Goal: Task Accomplishment & Management: Use online tool/utility

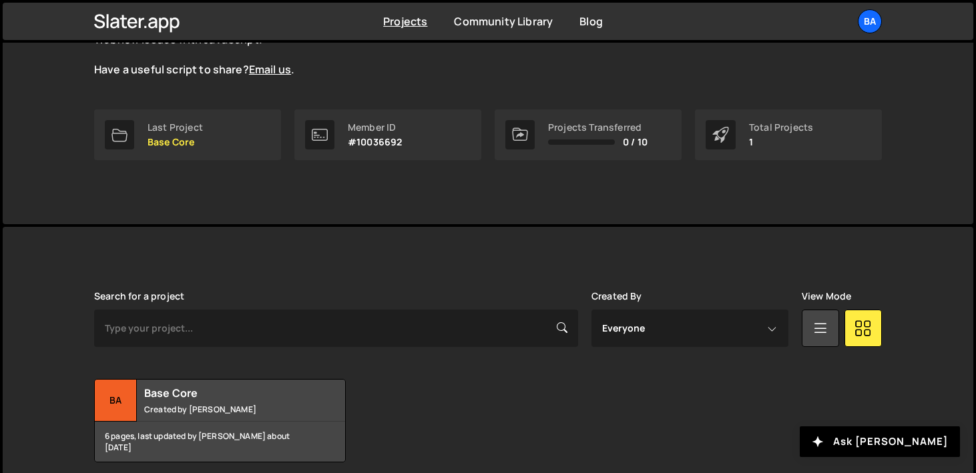
scroll to position [210, 0]
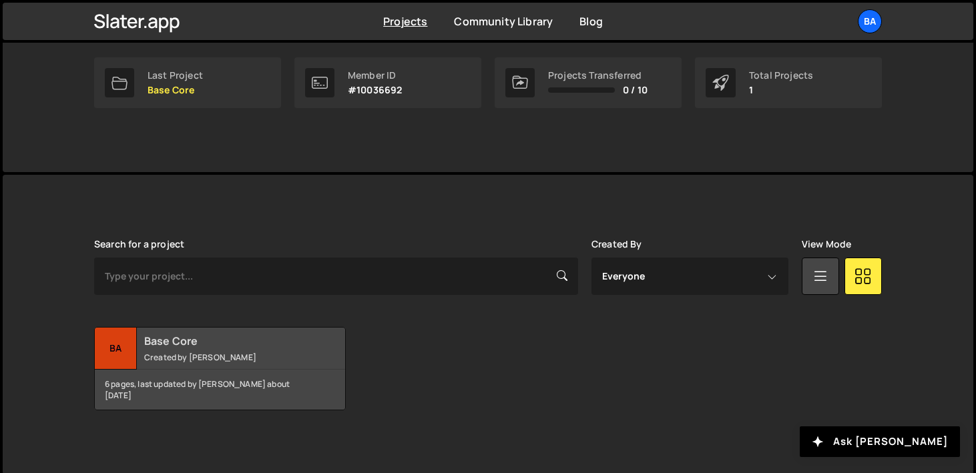
click at [109, 340] on div "Ba" at bounding box center [116, 349] width 42 height 42
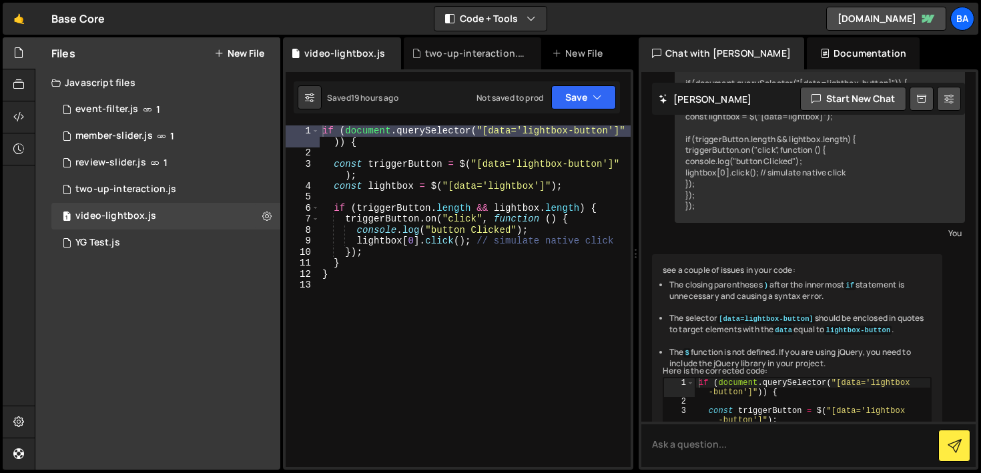
scroll to position [356, 0]
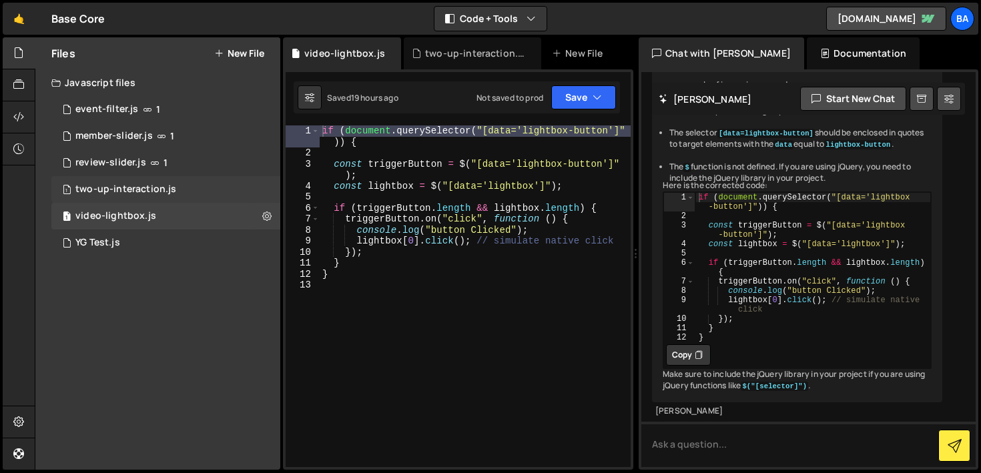
click at [170, 184] on div "two-up-interaction.js" at bounding box center [125, 190] width 101 height 12
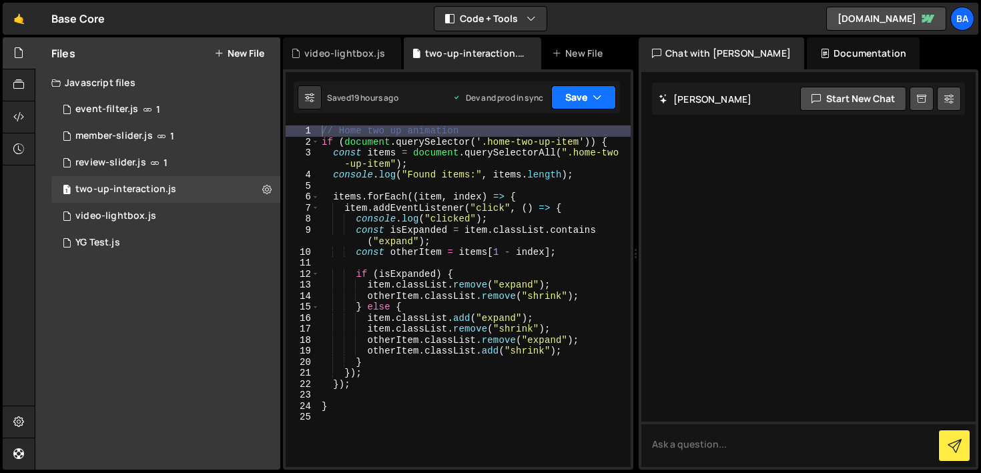
click at [593, 95] on icon "button" at bounding box center [597, 97] width 9 height 13
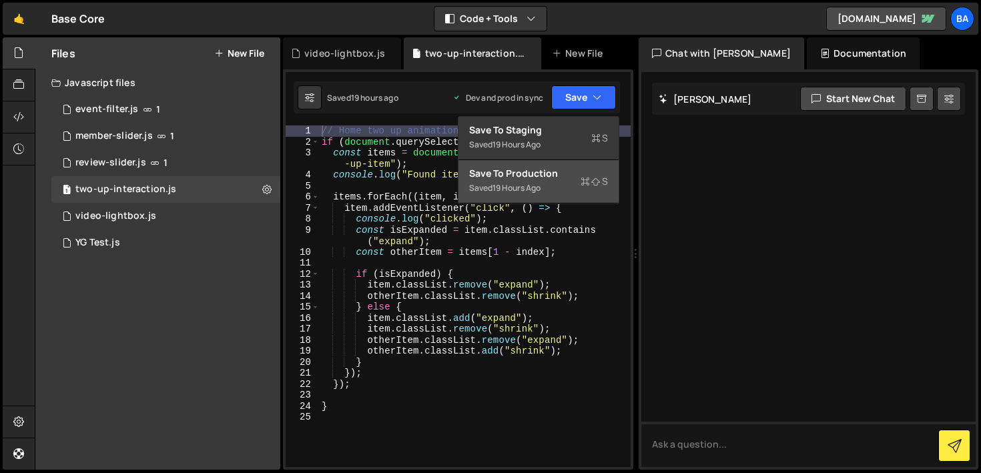
click at [567, 180] on div "Save to Production S" at bounding box center [538, 173] width 139 height 13
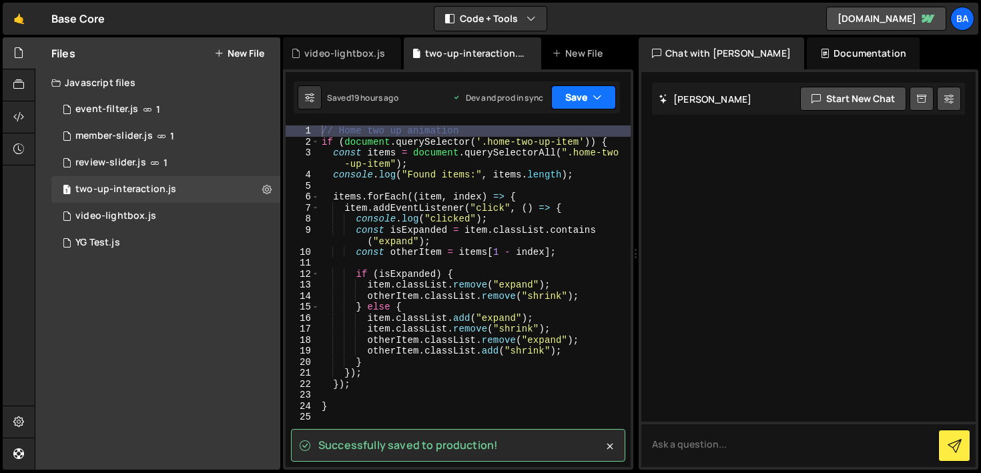
click at [598, 96] on icon "button" at bounding box center [597, 97] width 9 height 13
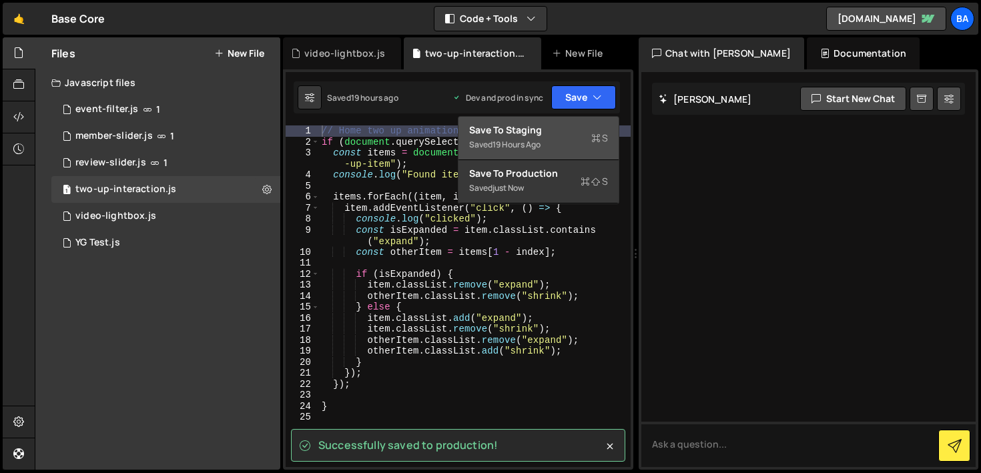
click at [564, 137] on div "Saved 19 hours ago" at bounding box center [538, 145] width 139 height 16
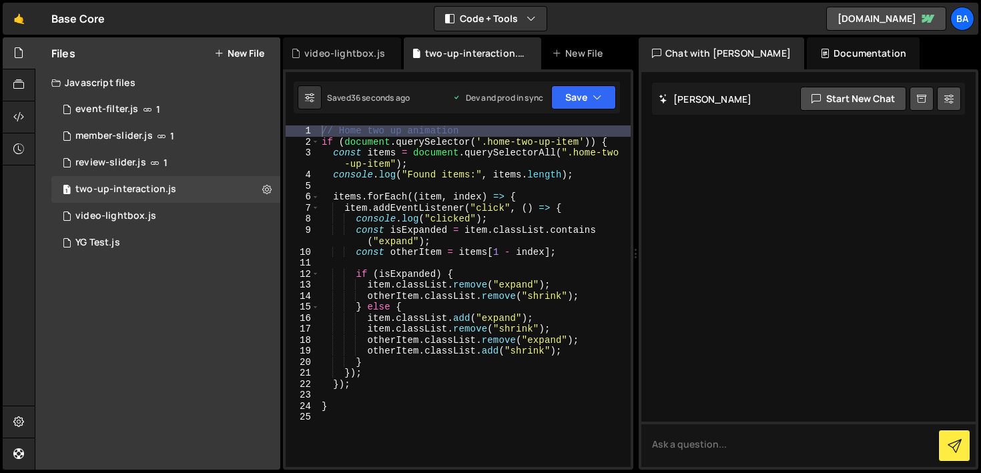
type textarea "if (document.querySelector('.home-two-up-item')) {"
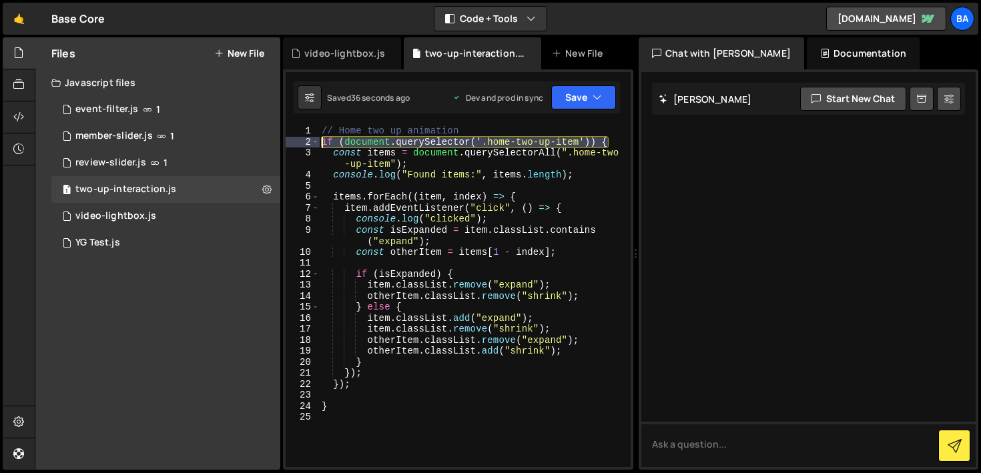
drag, startPoint x: 616, startPoint y: 141, endPoint x: 320, endPoint y: 140, distance: 296.3
click at [320, 140] on div "// Home two up animation if ( document . querySelector ( '.home-two-up-item' ))…" at bounding box center [475, 307] width 312 height 364
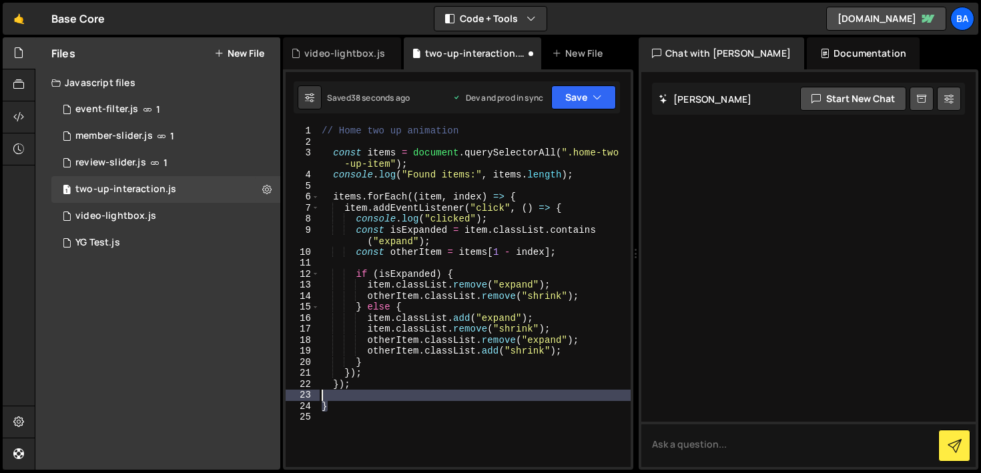
drag, startPoint x: 358, startPoint y: 407, endPoint x: 310, endPoint y: 396, distance: 49.4
click at [310, 396] on div "1 2 3 4 5 6 7 8 9 10 11 12 13 14 15 16 17 18 19 20 21 22 23 24 25 // Home two u…" at bounding box center [458, 296] width 345 height 342
type textarea "}"
click at [571, 101] on button "Save" at bounding box center [583, 97] width 65 height 24
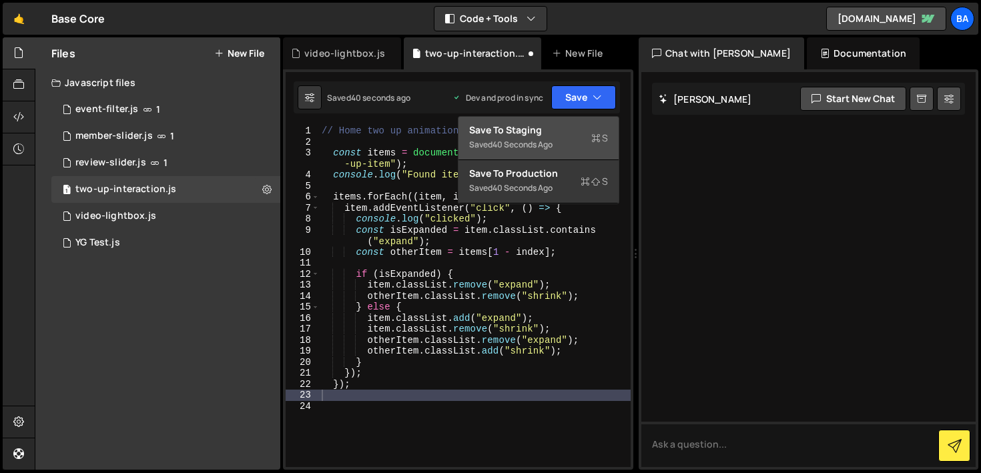
click at [561, 124] on div "Save to Staging S" at bounding box center [538, 129] width 139 height 13
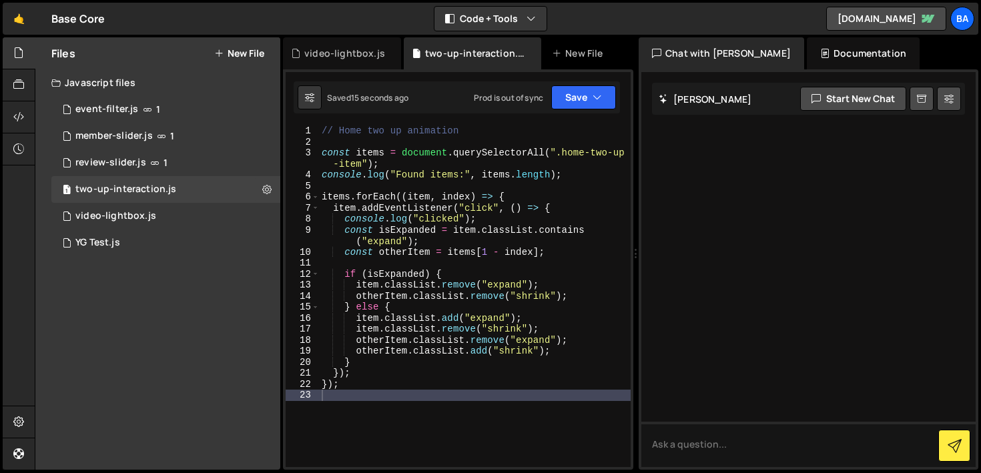
click at [465, 396] on div "// Home two up animation const items = document . querySelectorAll ( ".home-two…" at bounding box center [475, 307] width 312 height 364
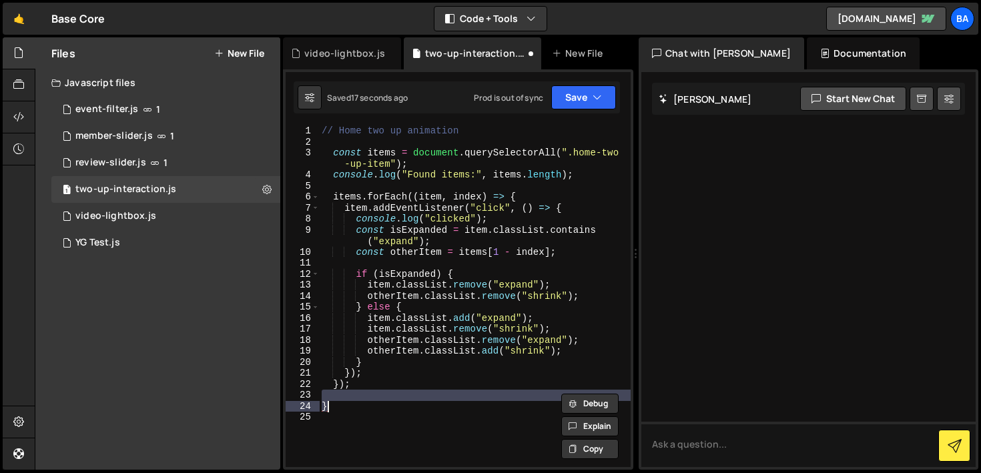
type textarea "if (document.querySelector('.home-two-up-item')) {"
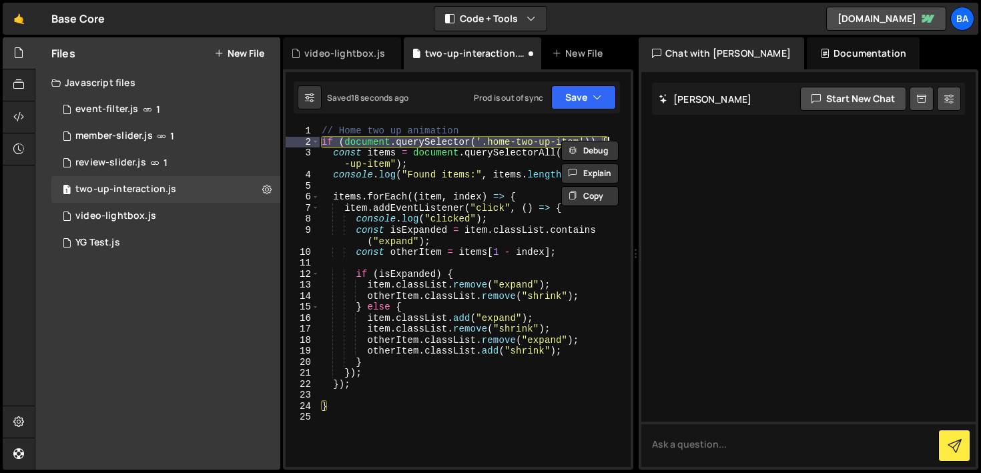
click at [459, 392] on div "// Home two up animation if ( document . querySelector ( '.home-two-up-item' ))…" at bounding box center [475, 307] width 312 height 364
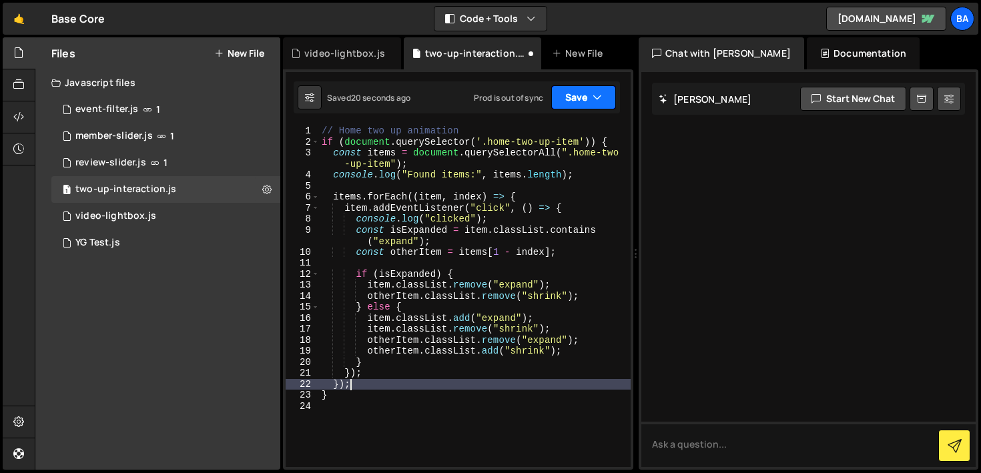
click at [576, 99] on button "Save" at bounding box center [583, 97] width 65 height 24
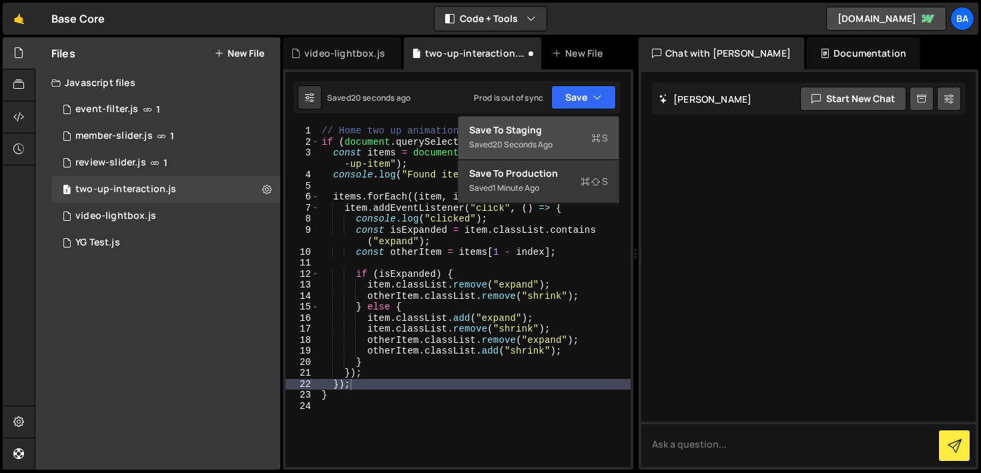
click at [565, 135] on div "Save to Staging S" at bounding box center [538, 129] width 139 height 13
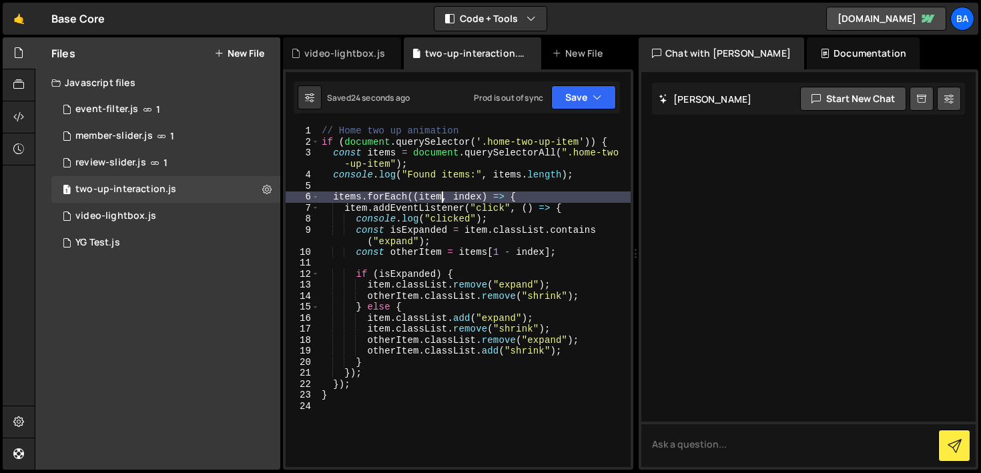
click at [444, 198] on div "// Home two up animation if ( document . querySelector ( '.home-two-up-item' ))…" at bounding box center [475, 307] width 312 height 364
click at [542, 196] on div "// Home two up animation if ( document . querySelector ( '.home-two-up-item' ))…" at bounding box center [475, 307] width 312 height 364
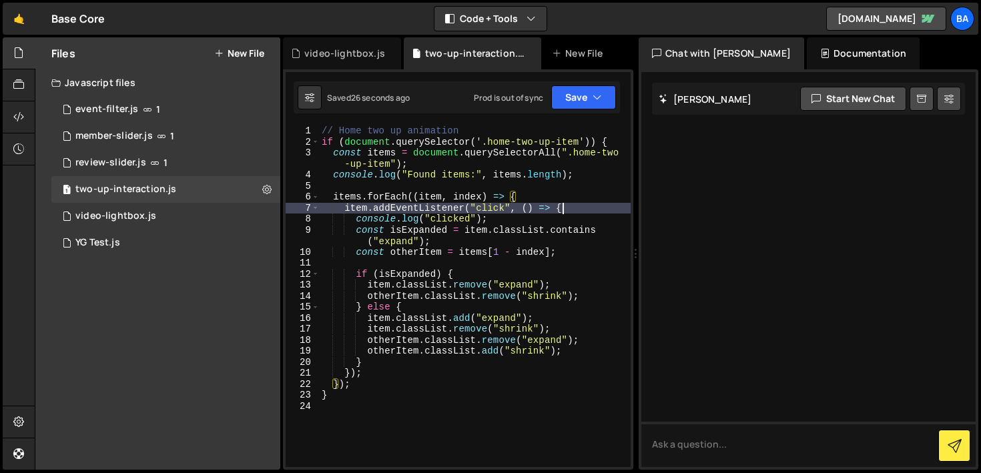
click at [561, 208] on div "// Home two up animation if ( document . querySelector ( '.home-two-up-item' ))…" at bounding box center [475, 307] width 312 height 364
click at [521, 215] on div "// Home two up animation if ( document . querySelector ( '.home-two-up-item' ))…" at bounding box center [475, 307] width 312 height 364
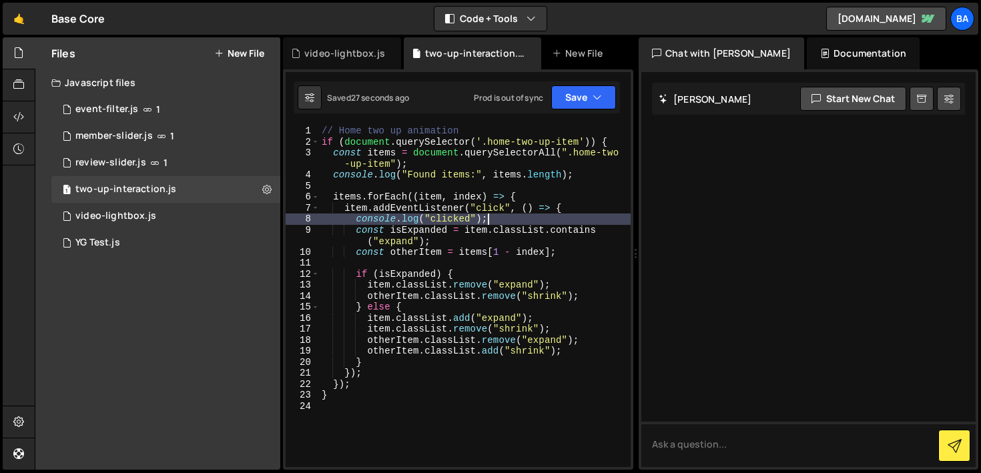
click at [471, 239] on div "// Home two up animation if ( document . querySelector ( '.home-two-up-item' ))…" at bounding box center [475, 307] width 312 height 364
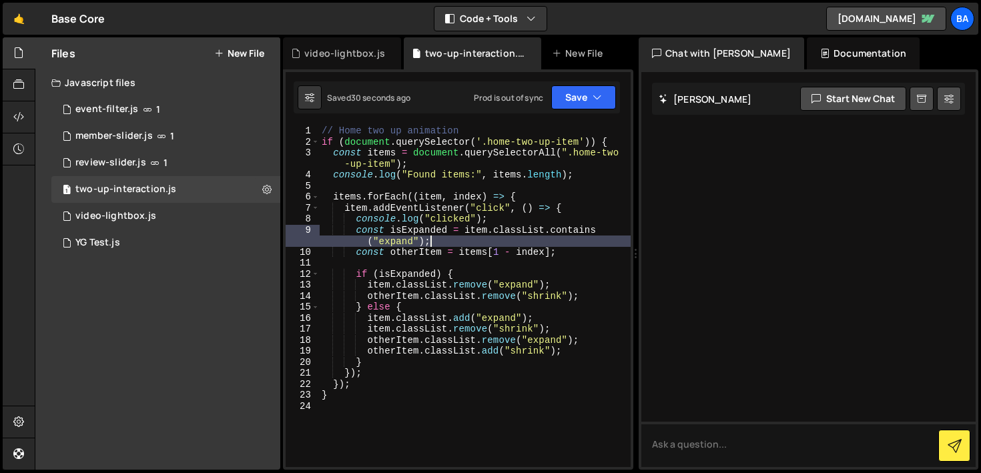
click at [370, 376] on div "// Home two up animation if ( document . querySelector ( '.home-two-up-item' ))…" at bounding box center [475, 307] width 312 height 364
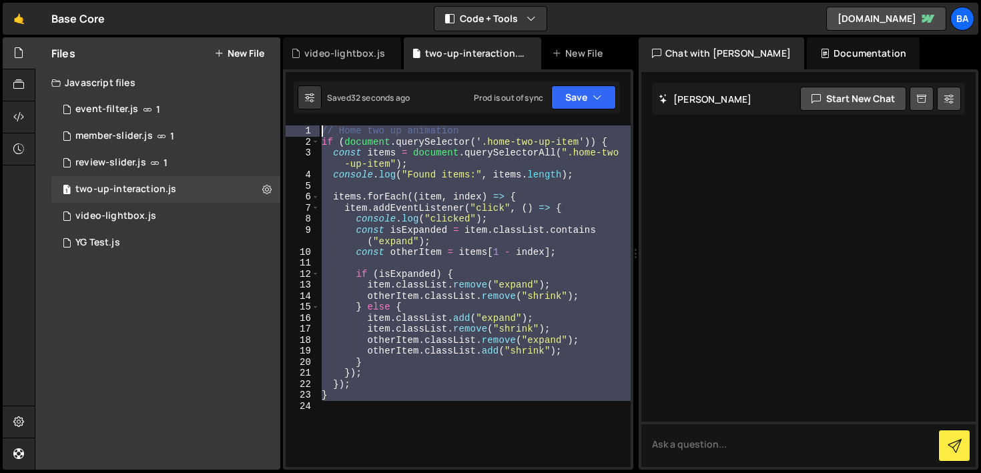
drag, startPoint x: 342, startPoint y: 404, endPoint x: 290, endPoint y: 131, distance: 277.2
click at [290, 131] on div "}); 1 2 3 4 5 6 7 8 9 10 11 12 13 14 15 16 17 18 19 20 21 22 23 24 // Home two …" at bounding box center [458, 296] width 345 height 342
type textarea "// Home two up animation if (document.querySelector('.home-two-up-item')) {"
click at [731, 448] on textarea at bounding box center [808, 444] width 334 height 45
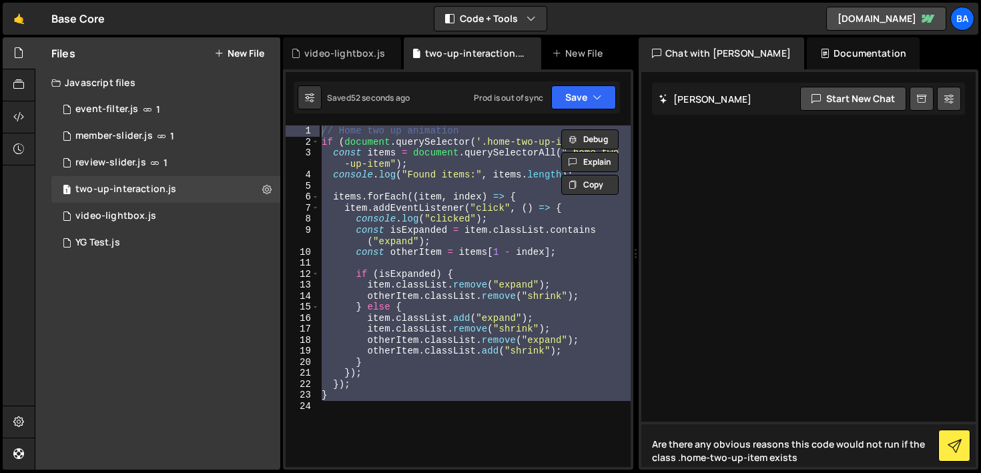
type textarea "Are there any obvious reasons this code would not run if the class .home-two-up…"
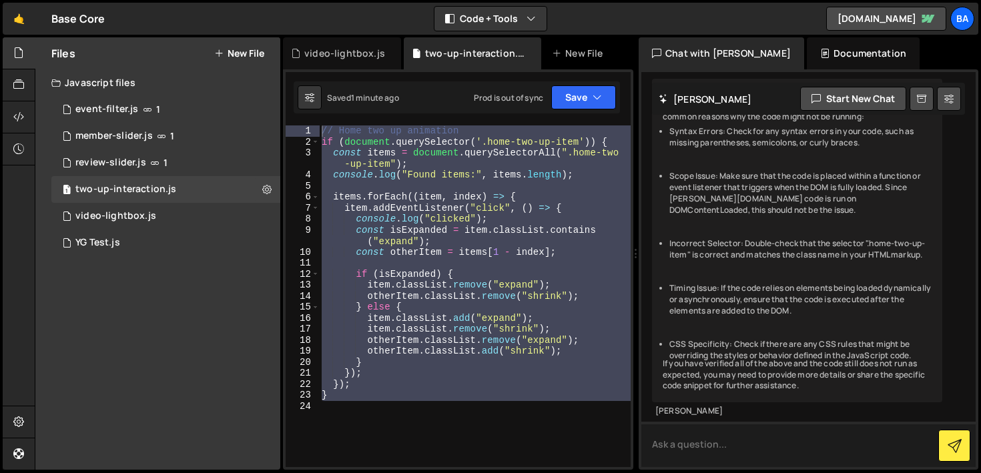
scroll to position [166, 0]
click at [617, 143] on div "Debug Explain Copy video-lightbox.js two-up-interaction.js New File Saved 2 min…" at bounding box center [458, 253] width 350 height 433
type textarea "if (document.querySelector('.home-two-up-item')) {"
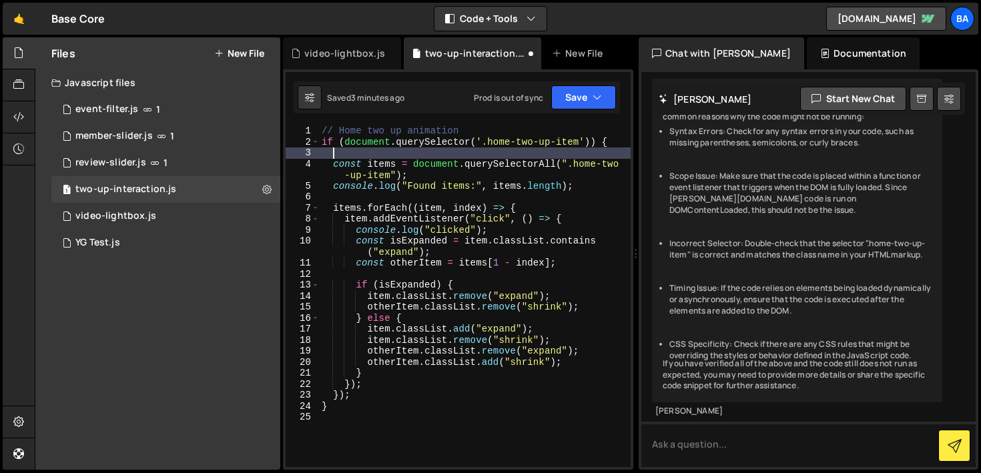
paste textarea "window.addEventListener("DOMContentLoaded", () => {"
click at [364, 400] on div "// Home two up animation if ( document . querySelector ( '.home-two-up-item' ))…" at bounding box center [475, 307] width 312 height 364
type textarea "});"
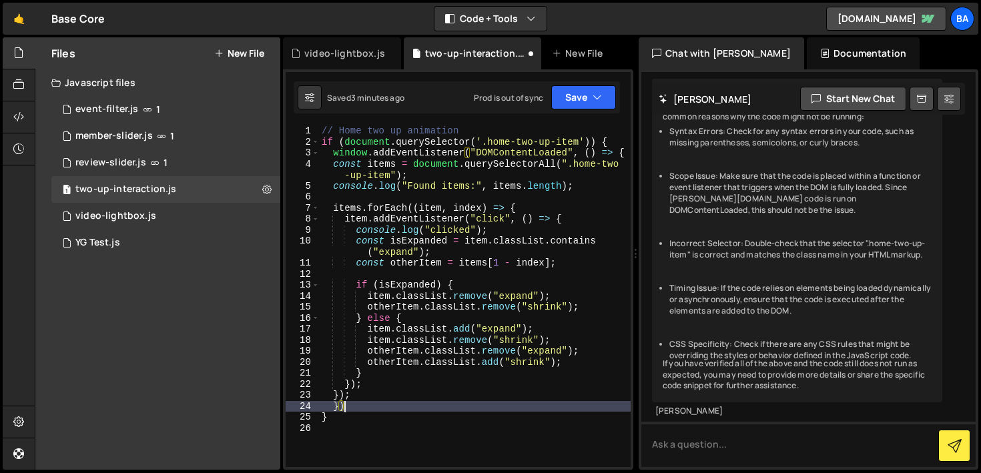
scroll to position [0, 1]
click at [582, 104] on button "Save" at bounding box center [583, 97] width 65 height 24
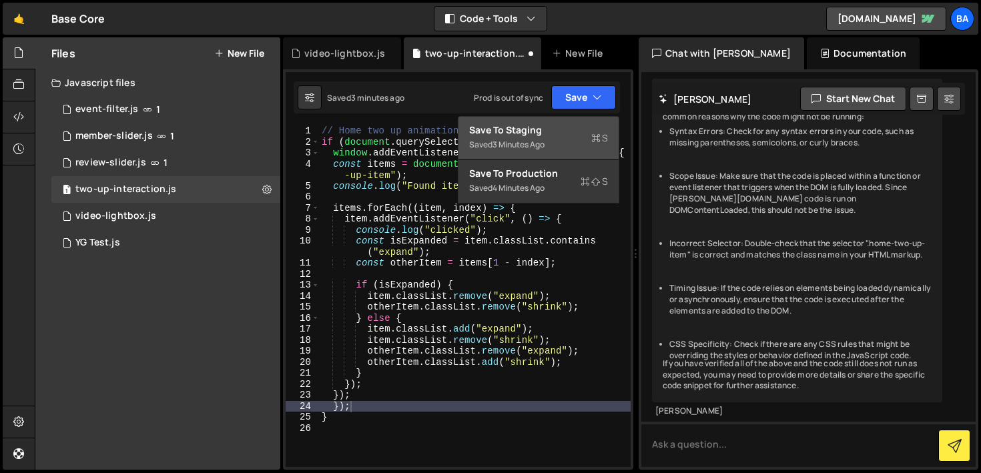
click at [559, 132] on div "Save to Staging S" at bounding box center [538, 129] width 139 height 13
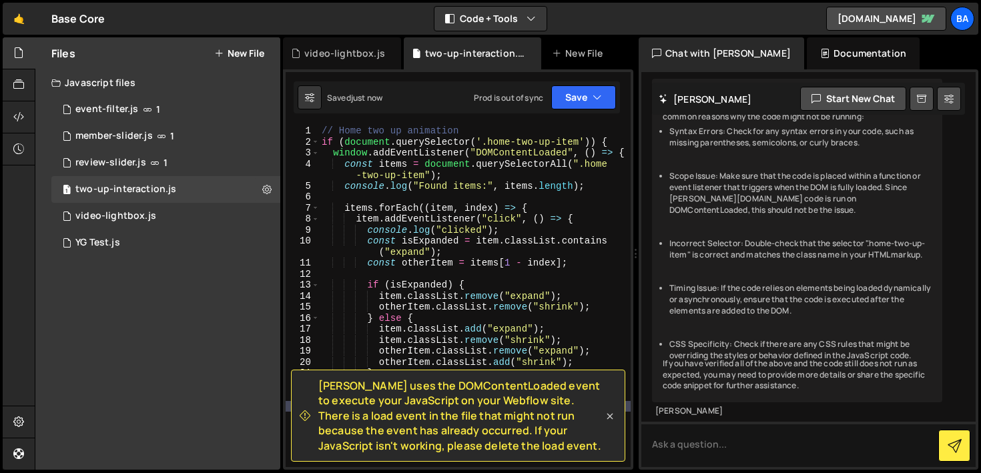
click at [610, 416] on icon at bounding box center [610, 417] width 6 height 6
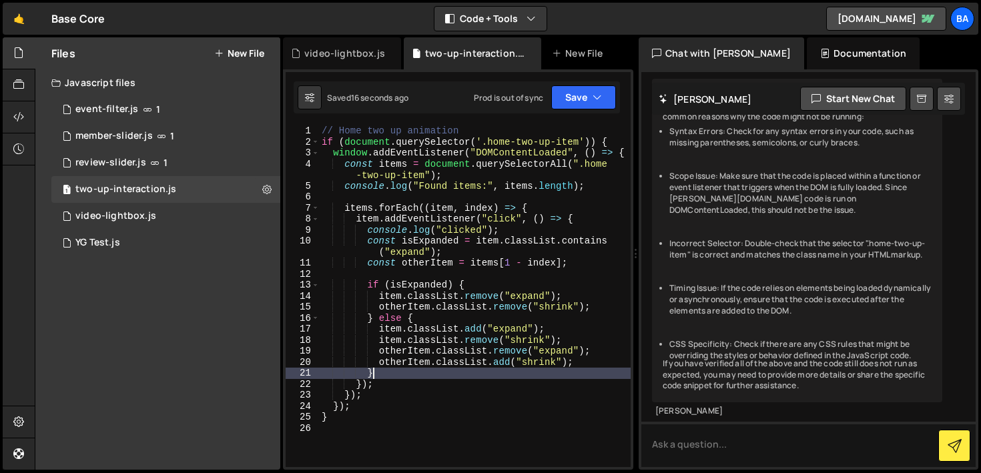
click at [425, 370] on div "// Home two up animation if ( document . querySelector ( '.home-two-up-item' ))…" at bounding box center [475, 307] width 312 height 364
click at [373, 405] on div "// Home two up animation if ( document . querySelector ( '.home-two-up-item' ))…" at bounding box center [475, 307] width 312 height 364
type textarea "});"
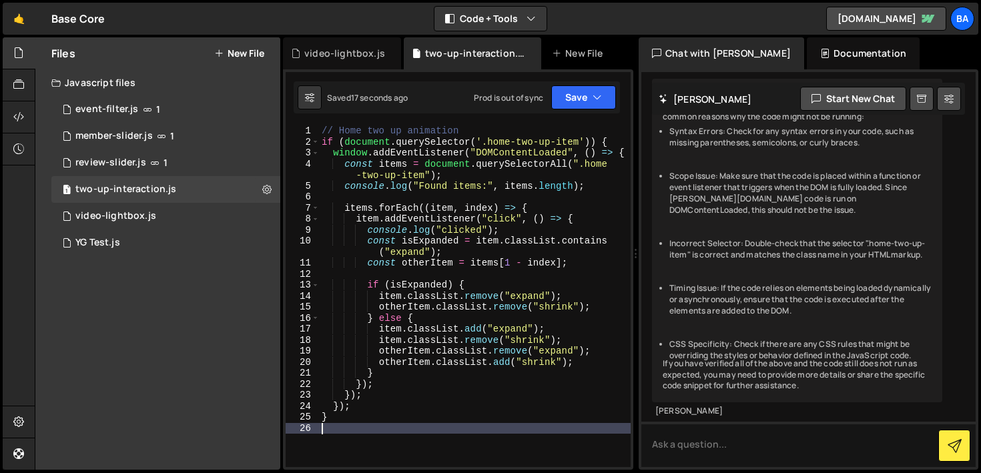
click at [366, 426] on div "// Home two up animation if ( document . querySelector ( '.home-two-up-item' ))…" at bounding box center [475, 307] width 312 height 364
click at [599, 96] on icon "button" at bounding box center [597, 97] width 9 height 13
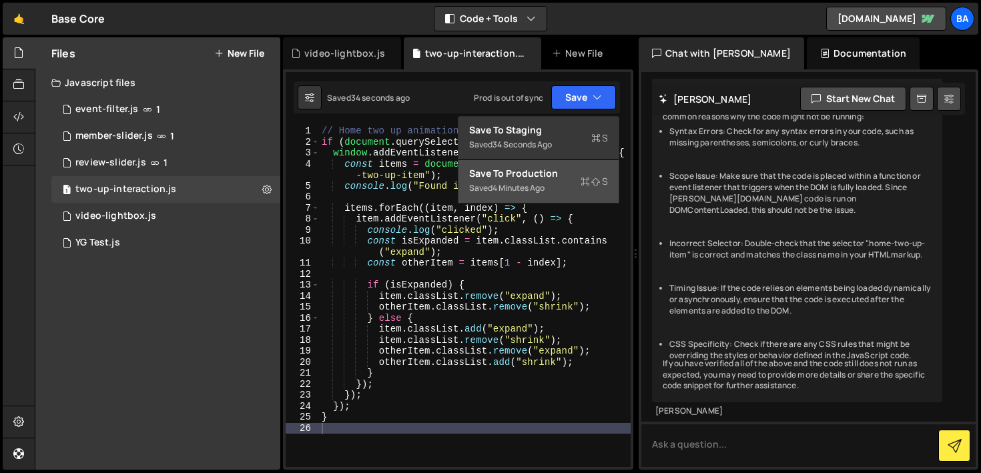
click at [530, 195] on div "Saved 4 minutes ago" at bounding box center [538, 188] width 139 height 16
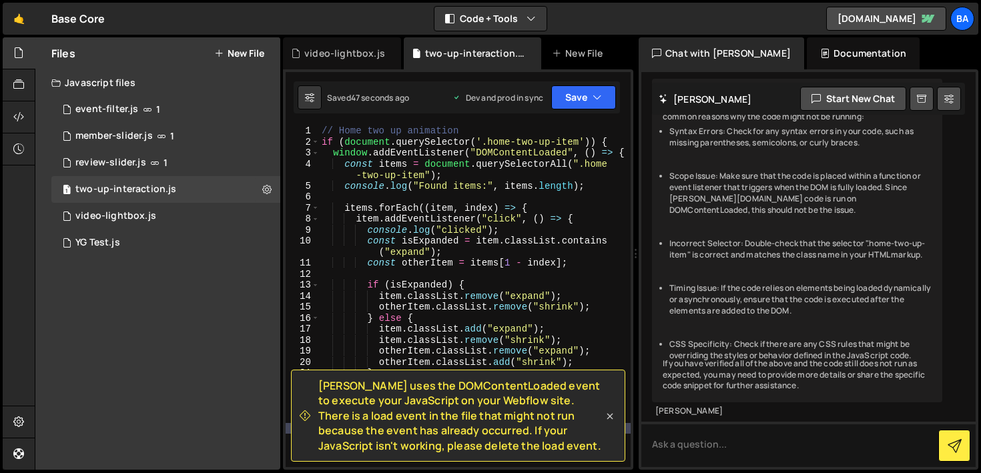
click at [609, 417] on icon at bounding box center [610, 417] width 6 height 6
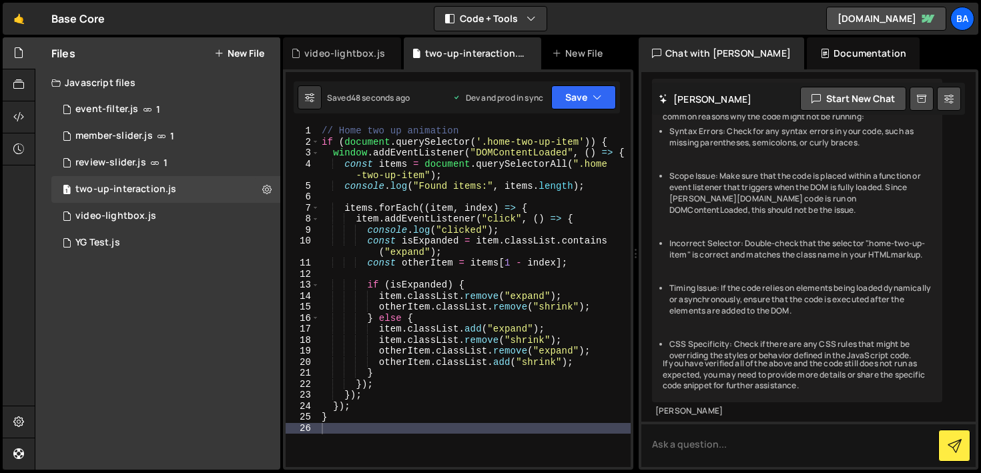
type textarea "items.forEach((item, index) => {"
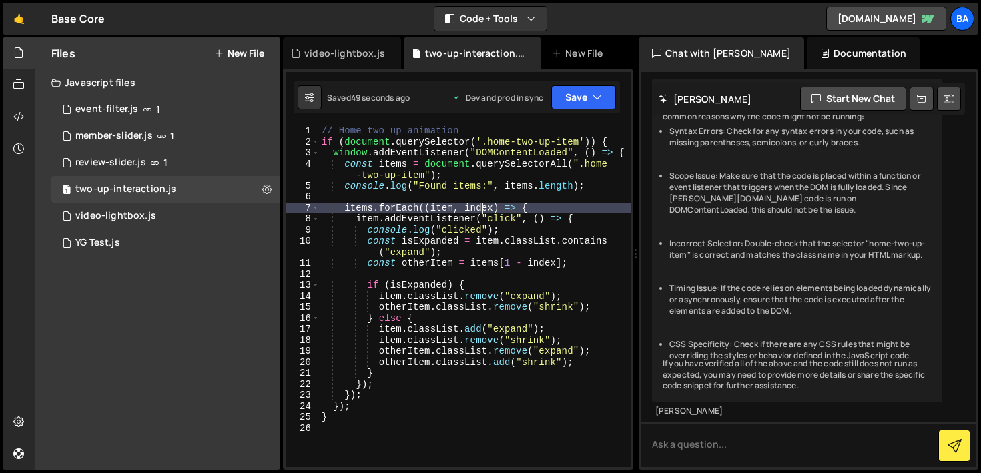
click at [484, 204] on div "// Home two up animation if ( document . querySelector ( '.home-two-up-item' ))…" at bounding box center [475, 307] width 312 height 364
